Goal: Information Seeking & Learning: Learn about a topic

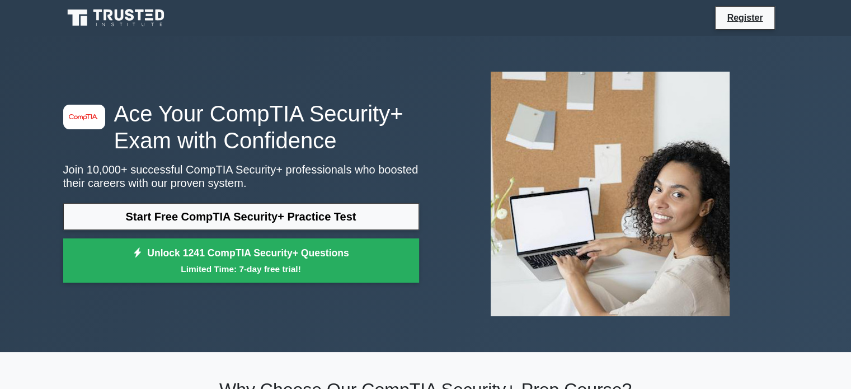
click at [334, 203] on link "Start Free CompTIA Security+ Practice Test" at bounding box center [241, 216] width 356 height 27
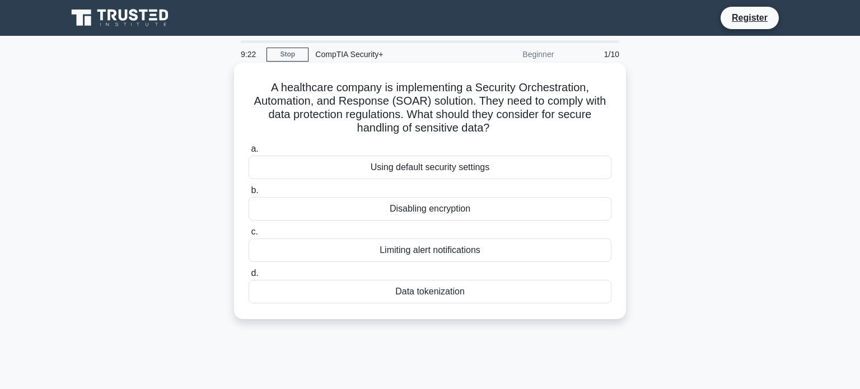
click at [384, 164] on div "Using default security settings" at bounding box center [430, 168] width 363 height 24
click at [249, 153] on input "a. Using default security settings" at bounding box center [249, 149] width 0 height 7
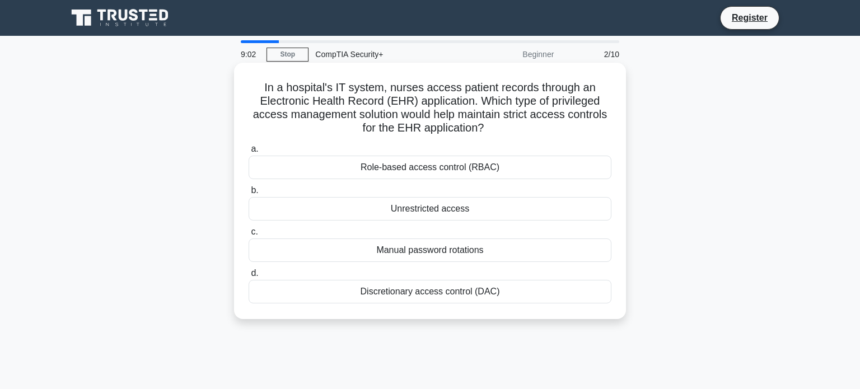
click at [383, 165] on div "Role-based access control (RBAC)" at bounding box center [430, 168] width 363 height 24
click at [249, 153] on input "a. Role-based access control (RBAC)" at bounding box center [249, 149] width 0 height 7
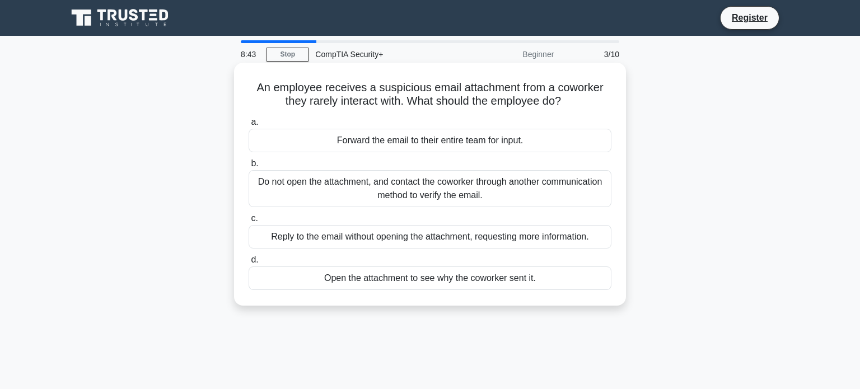
click at [390, 184] on div "Do not open the attachment, and contact the coworker through another communicat…" at bounding box center [430, 188] width 363 height 37
click at [249, 167] on input "b. Do not open the attachment, and contact the coworker through another communi…" at bounding box center [249, 163] width 0 height 7
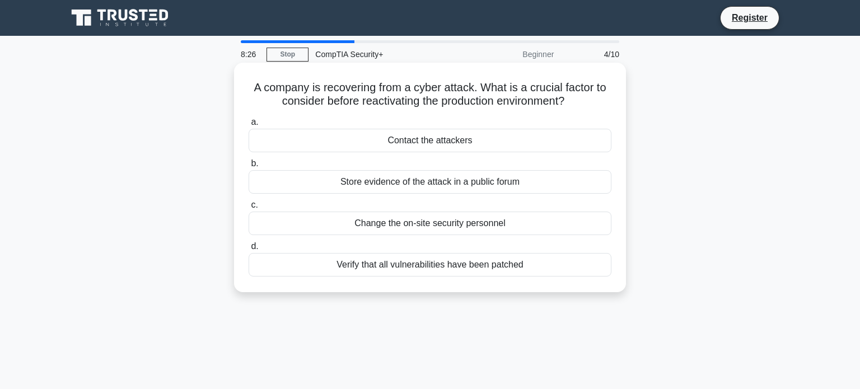
click at [410, 261] on div "Verify that all vulnerabilities have been patched" at bounding box center [430, 265] width 363 height 24
click at [249, 250] on input "d. Verify that all vulnerabilities have been patched" at bounding box center [249, 246] width 0 height 7
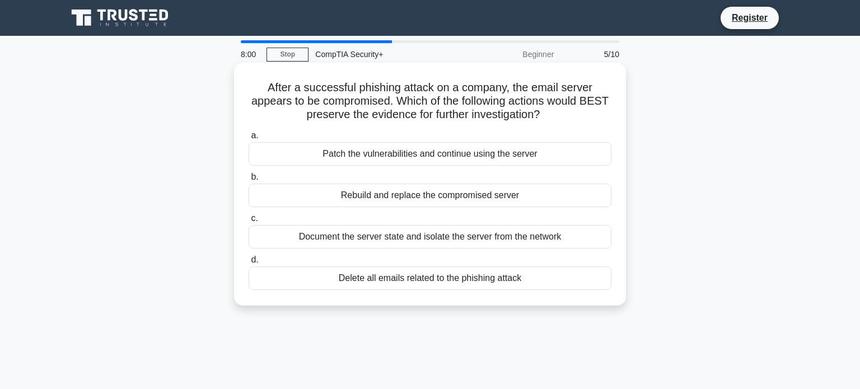
click at [536, 231] on div "Document the server state and isolate the server from the network" at bounding box center [430, 237] width 363 height 24
click at [249, 222] on input "c. Document the server state and isolate the server from the network" at bounding box center [249, 218] width 0 height 7
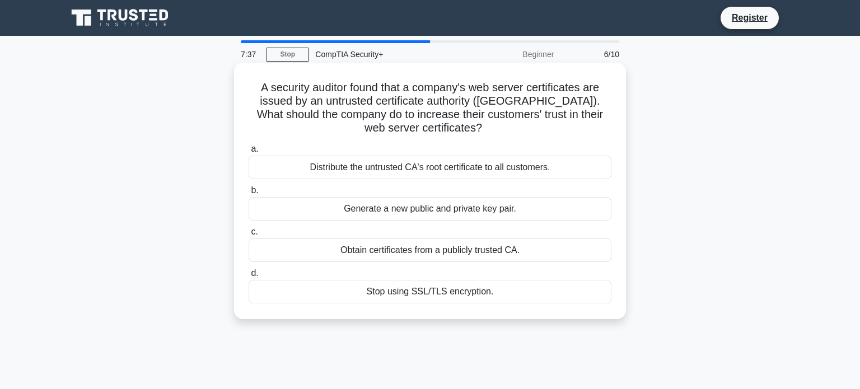
click at [535, 246] on div "Obtain certificates from a publicly trusted CA." at bounding box center [430, 250] width 363 height 24
click at [249, 236] on input "c. Obtain certificates from a publicly trusted CA." at bounding box center [249, 231] width 0 height 7
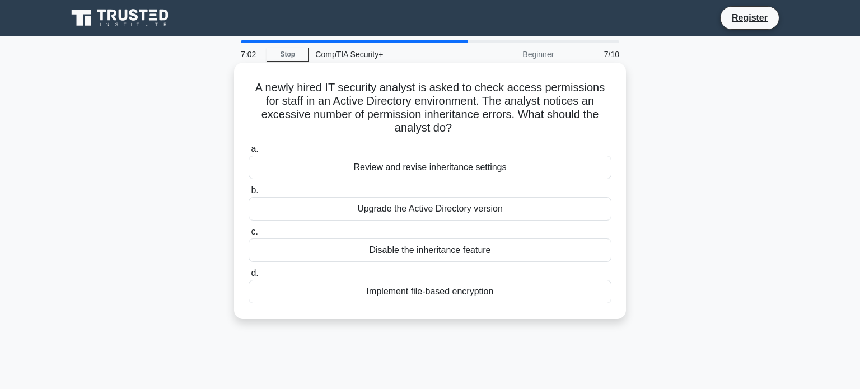
click at [518, 156] on div "Review and revise inheritance settings" at bounding box center [430, 168] width 363 height 24
click at [249, 153] on input "a. Review and revise inheritance settings" at bounding box center [249, 149] width 0 height 7
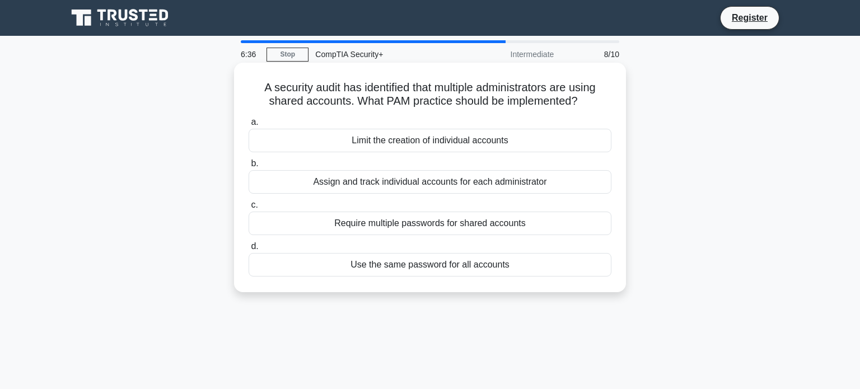
click at [523, 135] on div "Limit the creation of individual accounts" at bounding box center [430, 141] width 363 height 24
click at [249, 126] on input "a. Limit the creation of individual accounts" at bounding box center [249, 122] width 0 height 7
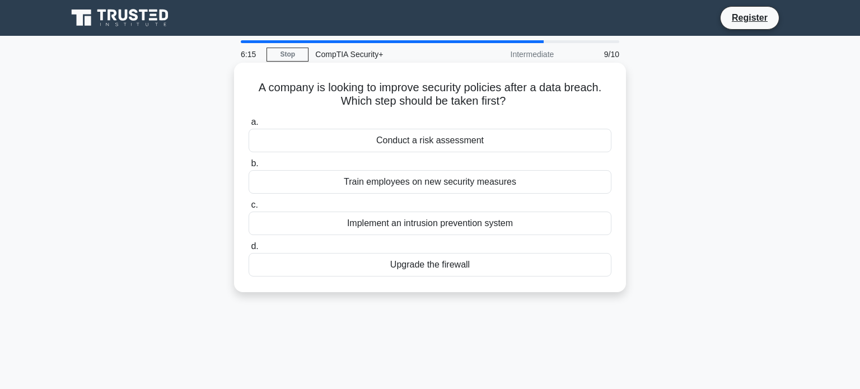
click at [523, 138] on div "Conduct a risk assessment" at bounding box center [430, 141] width 363 height 24
click at [249, 126] on input "a. Conduct a risk assessment" at bounding box center [249, 122] width 0 height 7
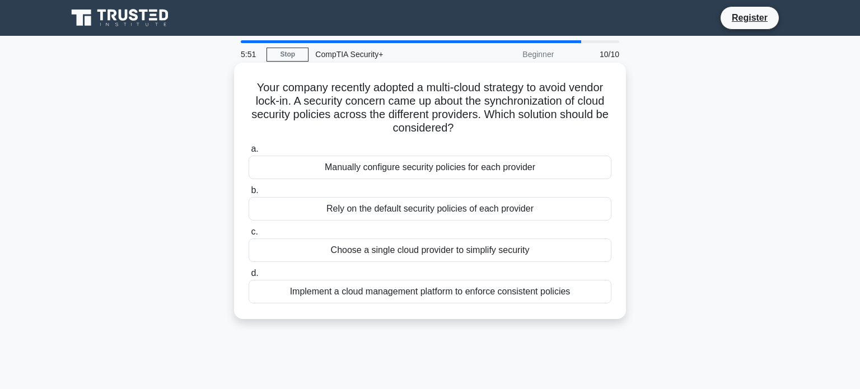
click at [519, 288] on div "Implement a cloud management platform to enforce consistent policies" at bounding box center [430, 292] width 363 height 24
click at [249, 277] on input "d. Implement a cloud management platform to enforce consistent policies" at bounding box center [249, 273] width 0 height 7
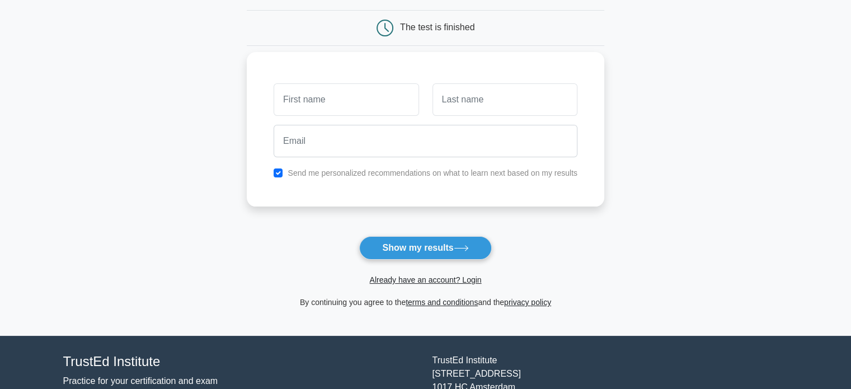
scroll to position [112, 0]
